Goal: Communication & Community: Ask a question

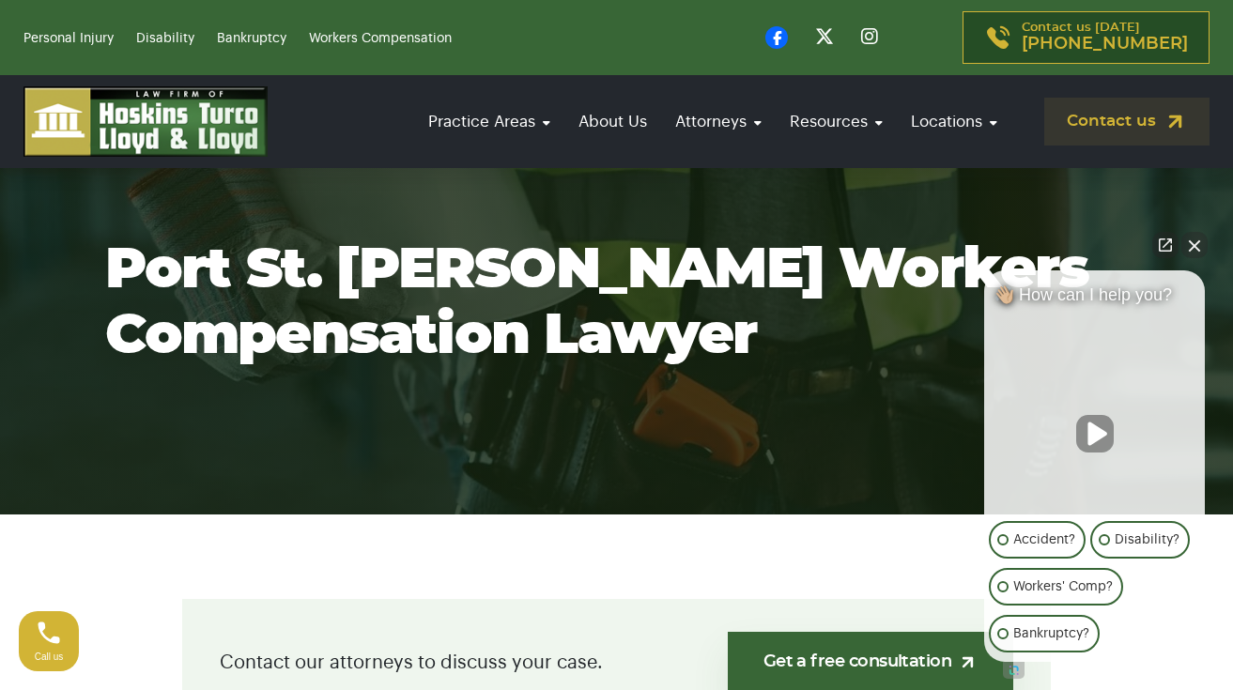
scroll to position [105, 0]
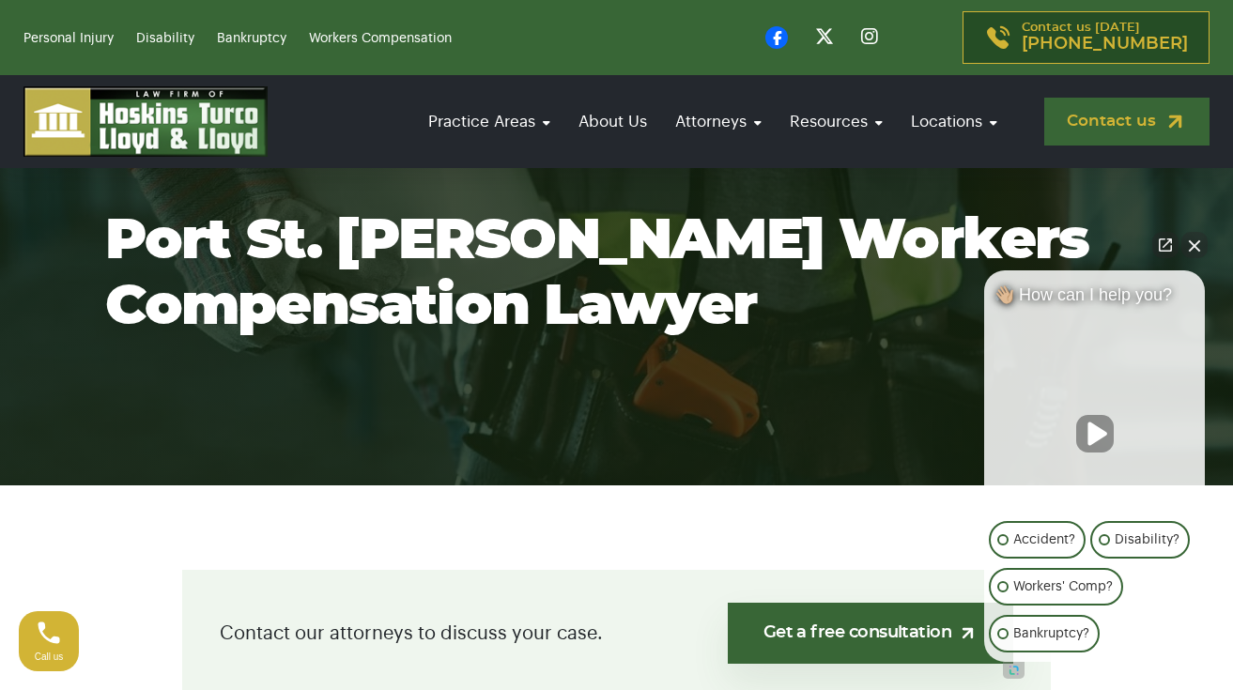
click at [1116, 146] on link "Contact us" at bounding box center [1126, 122] width 165 height 48
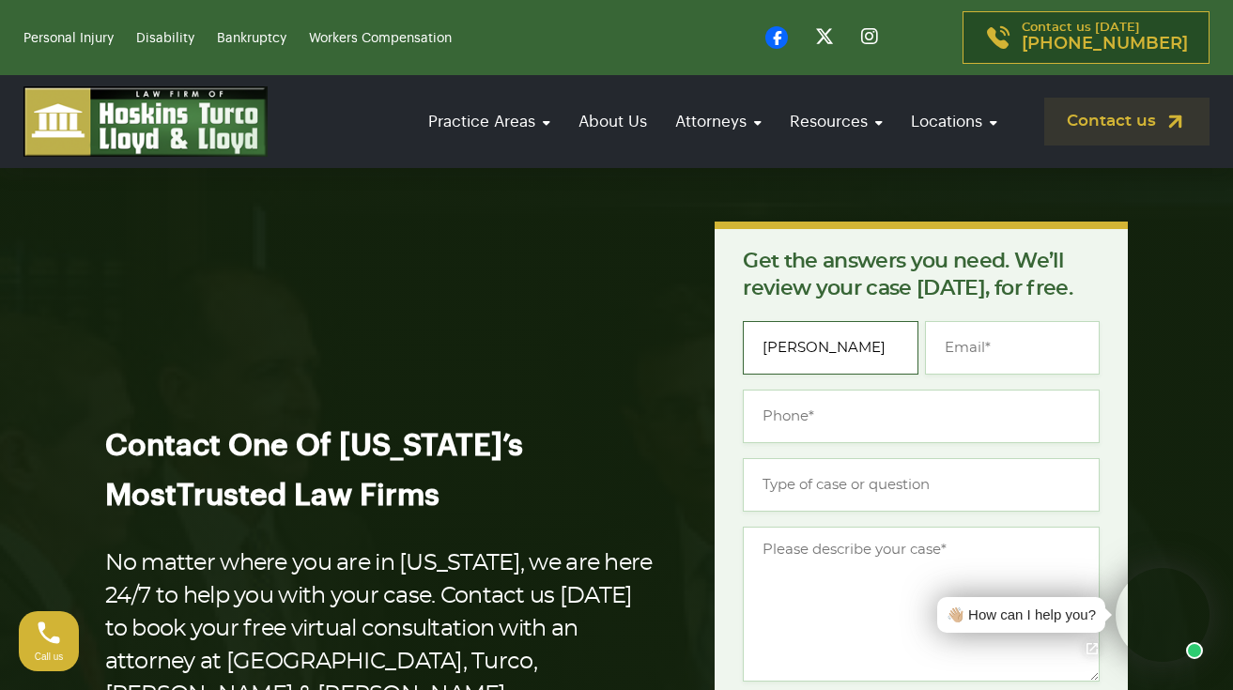
type input "Alma Salguero"
type input "junkmail4me50@yahoo.com"
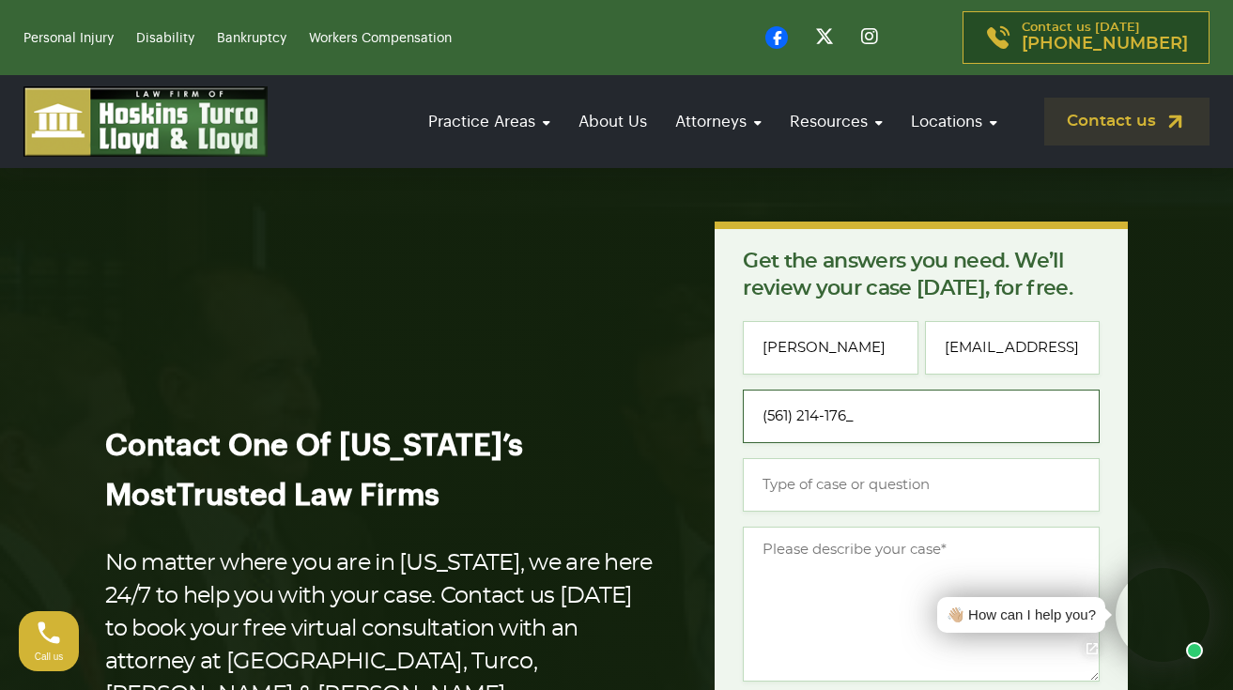
type input "(561) 214-1761"
click at [816, 495] on input "Type of case or question *" at bounding box center [921, 485] width 357 height 54
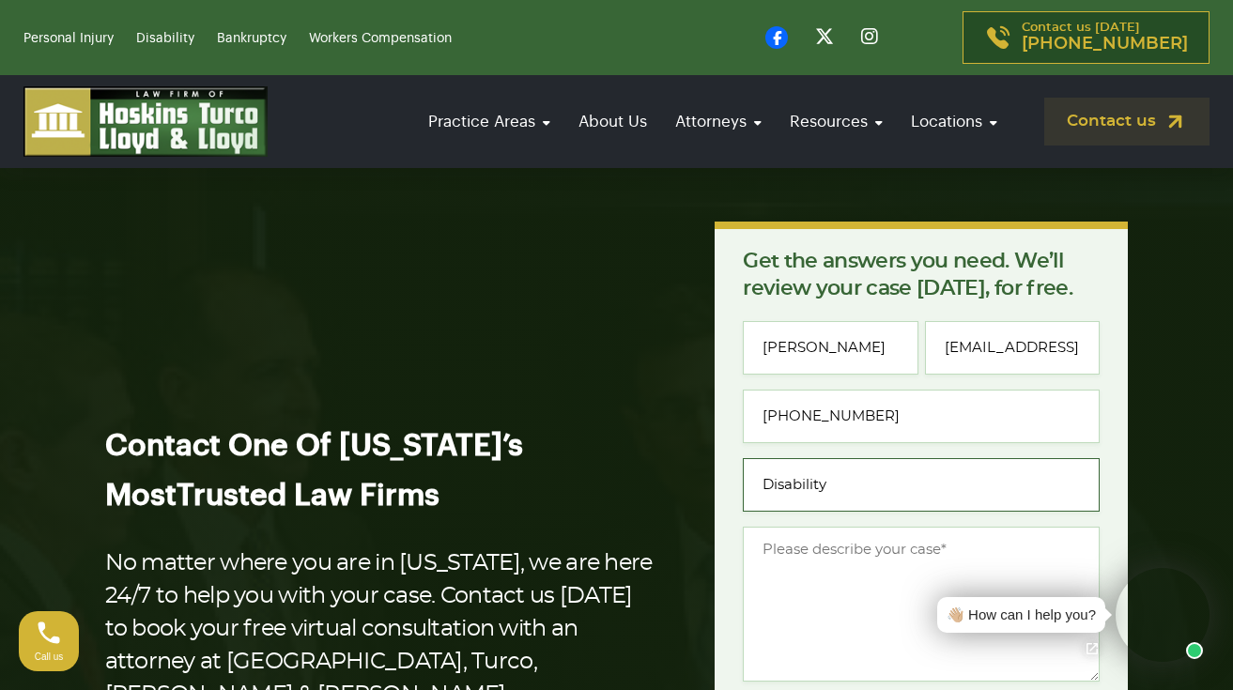
type input "Disability"
click at [796, 544] on textarea "Message *" at bounding box center [921, 604] width 357 height 155
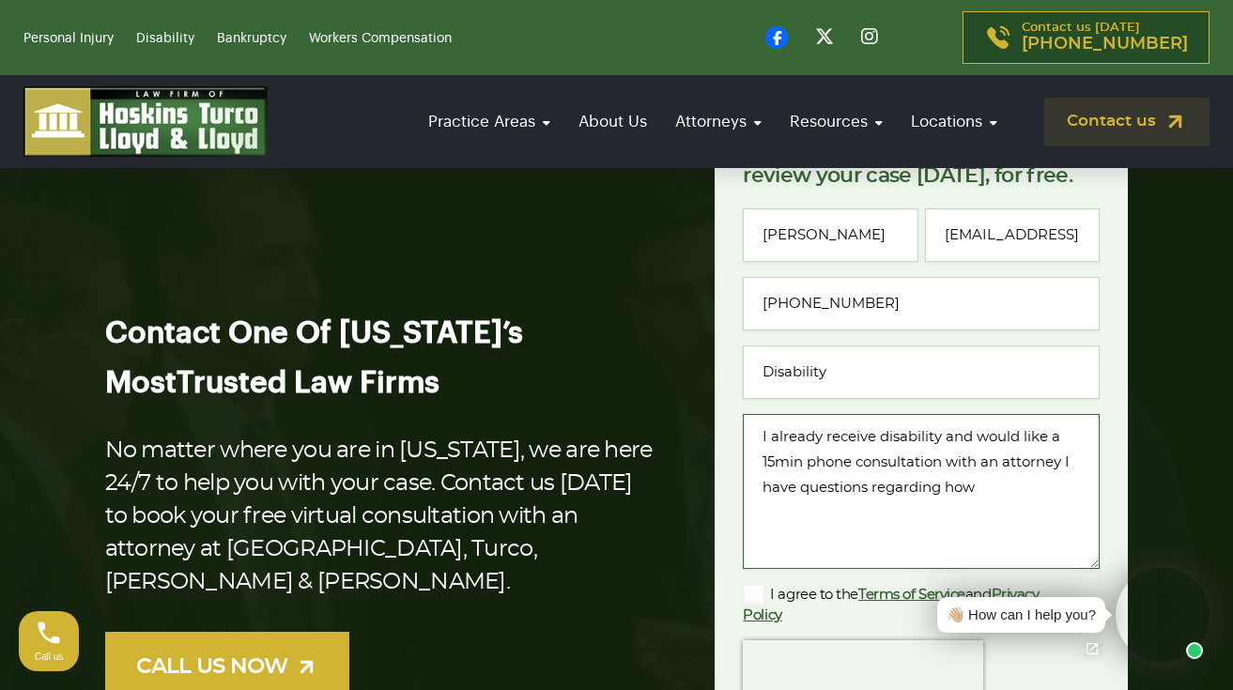
scroll to position [128, 0]
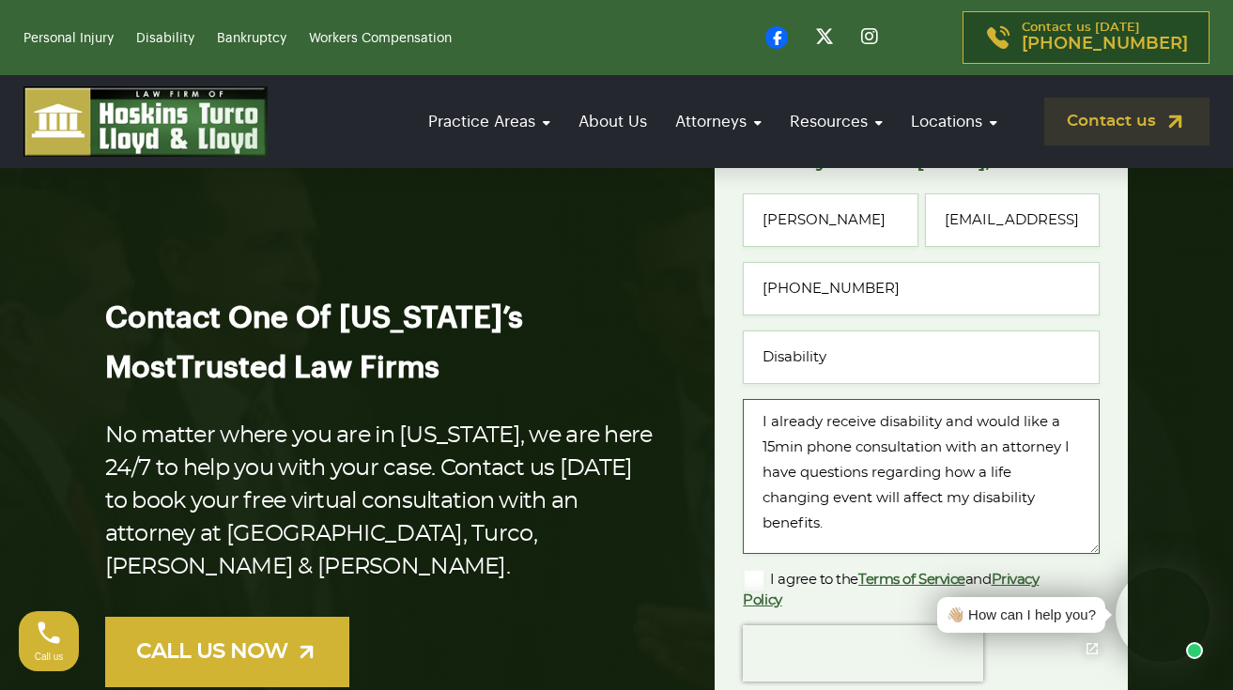
click at [1067, 448] on textarea "I already receive disability and would like a 15min phone consultation with an …" at bounding box center [921, 476] width 357 height 155
click at [1016, 526] on textarea "I already receive disability and would like a 15min phone consultation with an …" at bounding box center [921, 476] width 357 height 155
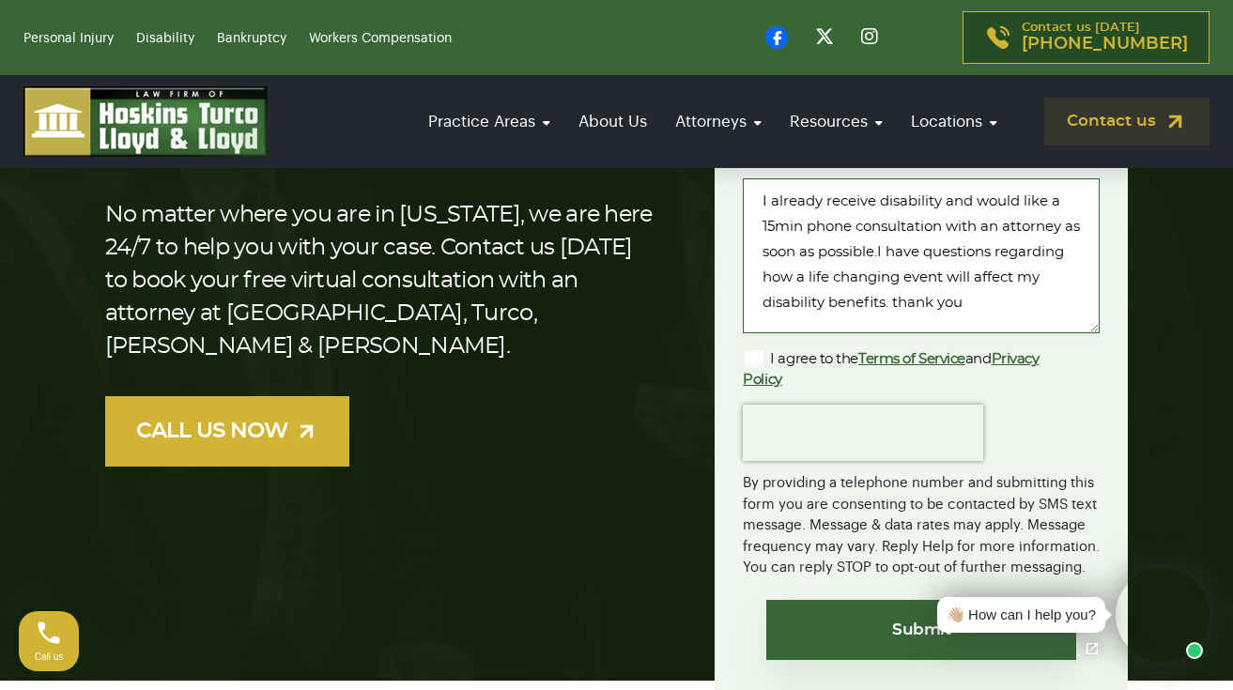
scroll to position [350, 0]
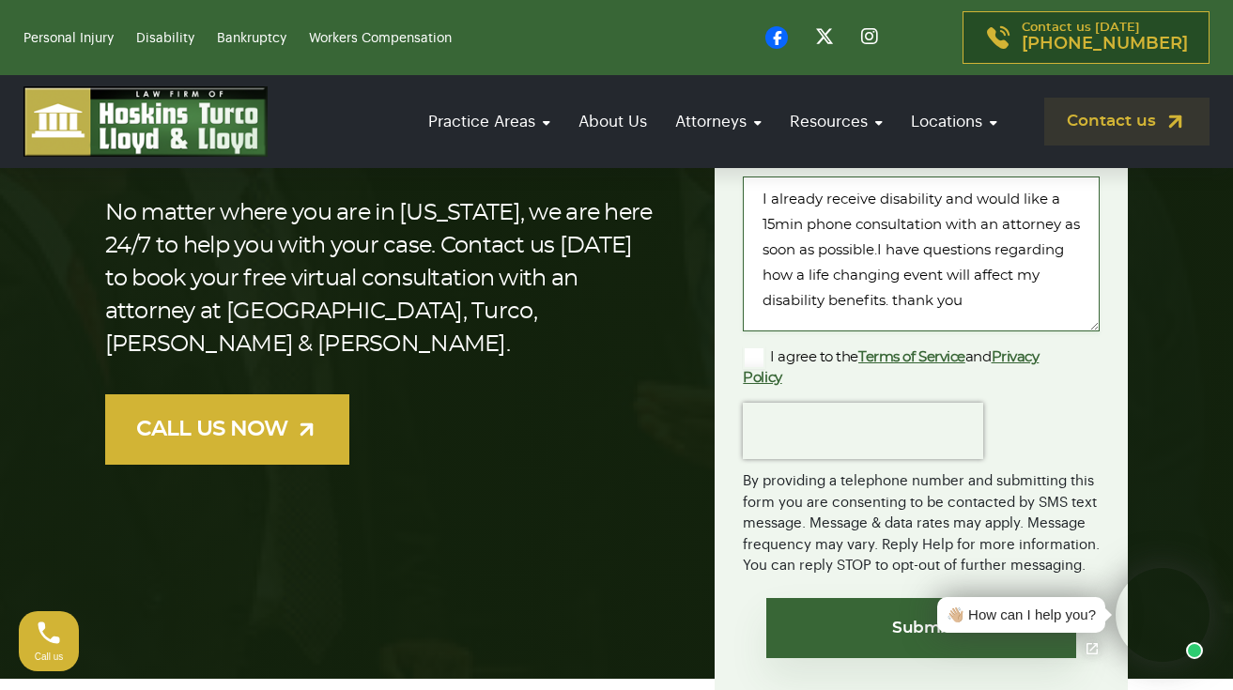
type textarea "I already receive disability and would like a 15min phone consultation with an …"
click at [754, 360] on label "I agree to the Terms of Service and Privacy Policy" at bounding box center [906, 366] width 327 height 41
click at [0, 0] on input "I agree to the Terms of Service and Privacy Policy" at bounding box center [0, 0] width 0 height 0
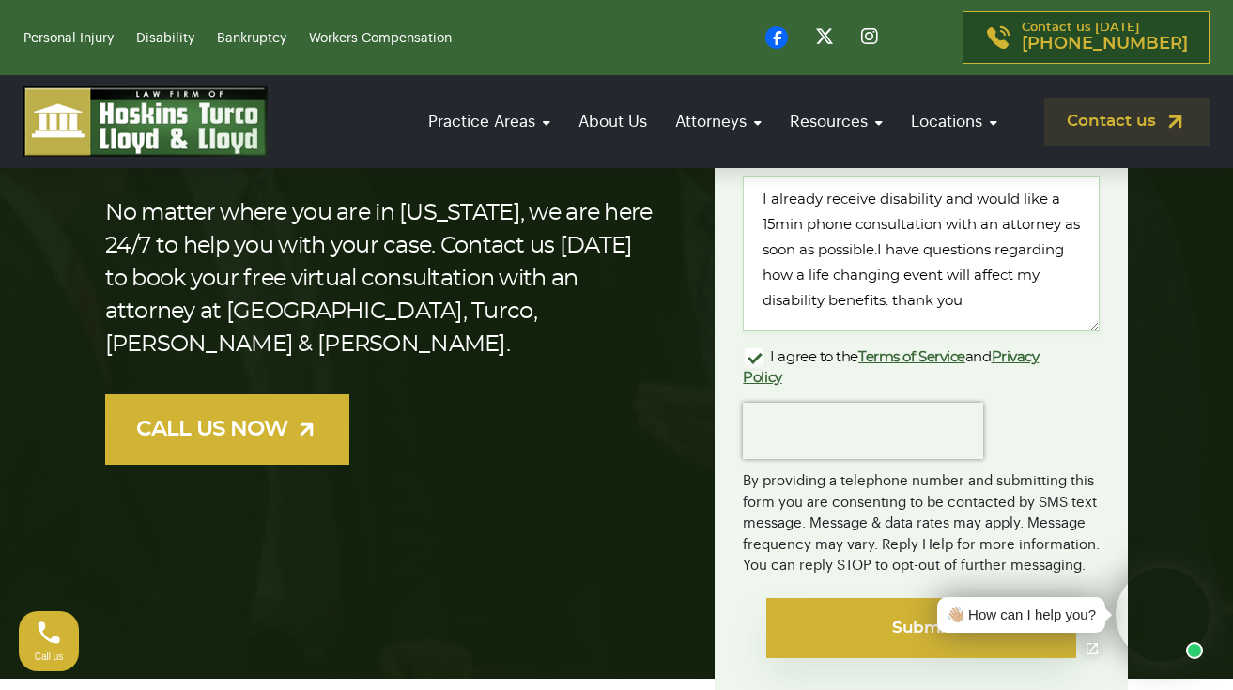
click at [857, 621] on input "Submit" at bounding box center [921, 628] width 310 height 60
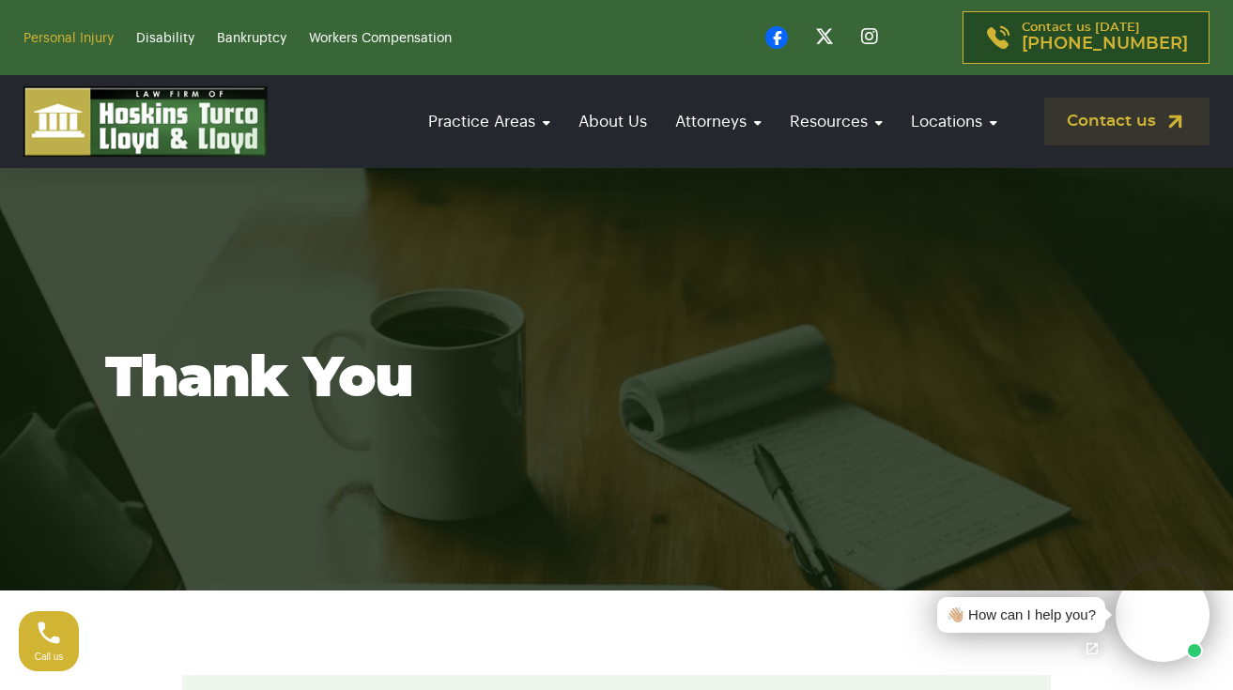
click at [74, 38] on link "Personal Injury" at bounding box center [68, 38] width 90 height 13
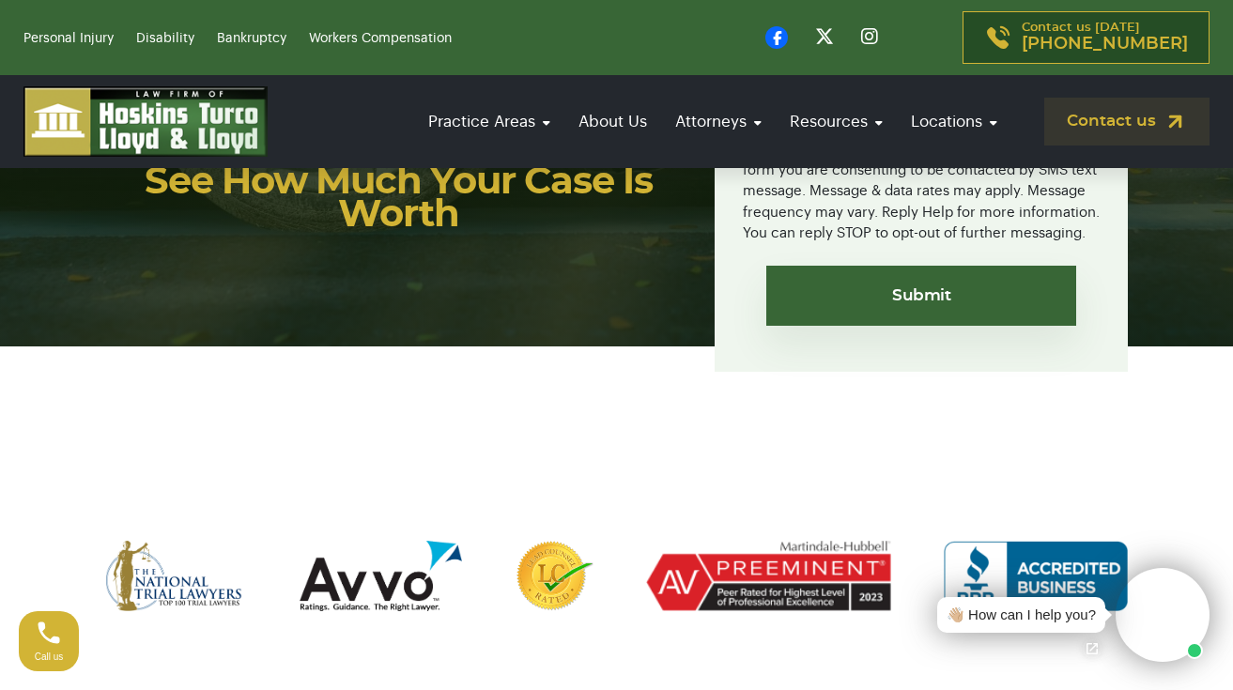
scroll to position [693, 0]
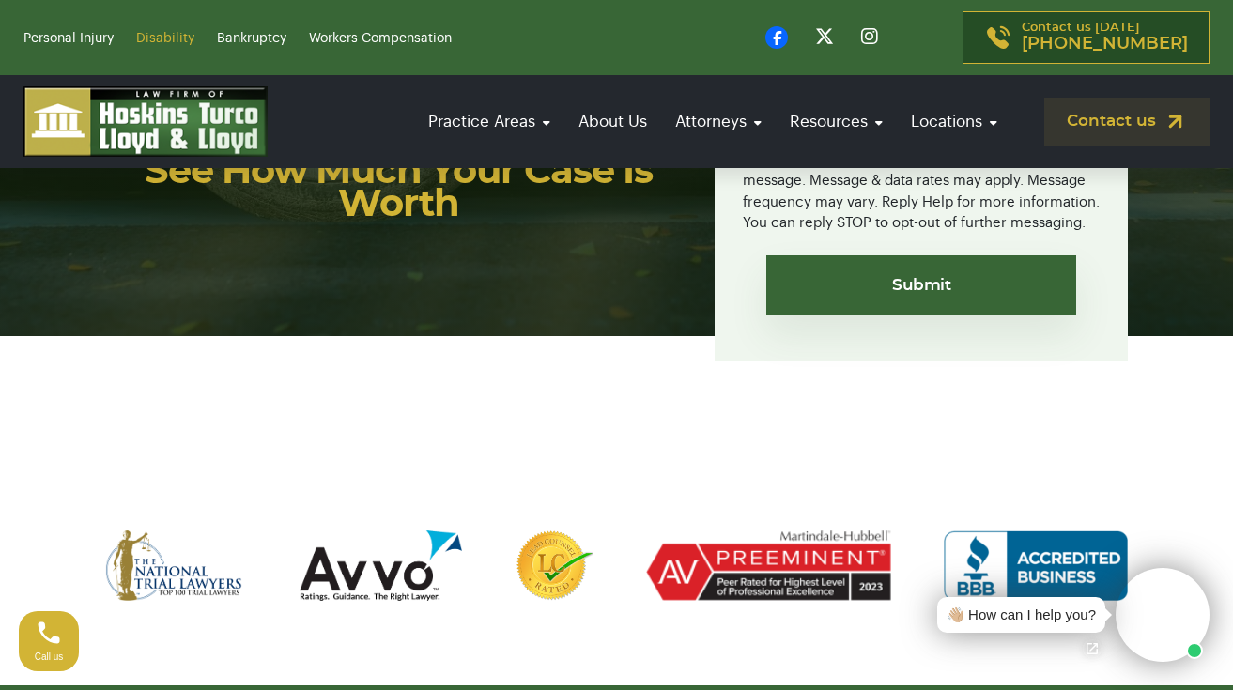
click at [179, 39] on link "Disability" at bounding box center [165, 38] width 58 height 13
